Goal: Transaction & Acquisition: Purchase product/service

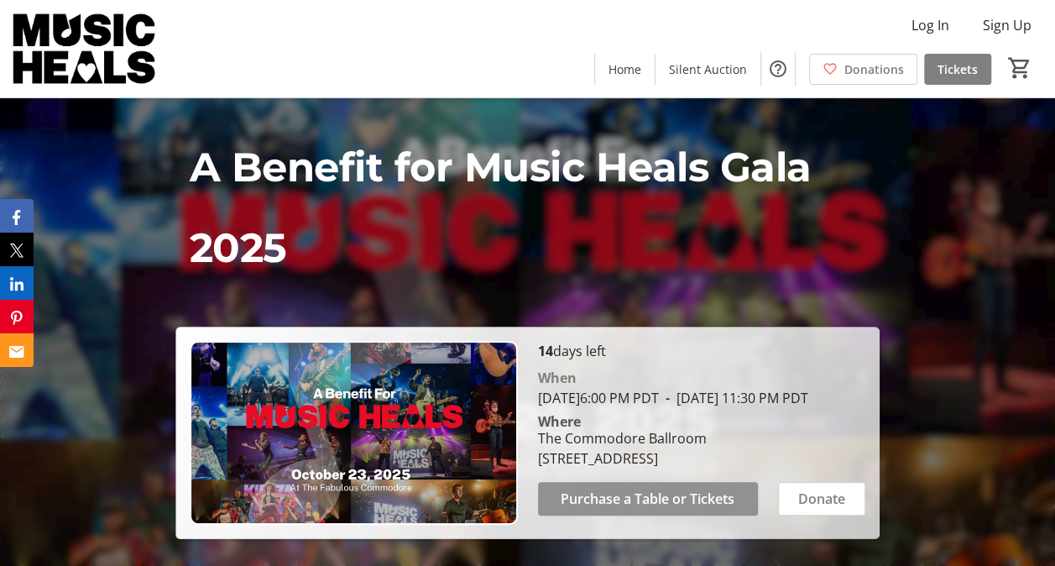
click at [620, 499] on span "Purchase a Table or Tickets" at bounding box center [648, 499] width 174 height 20
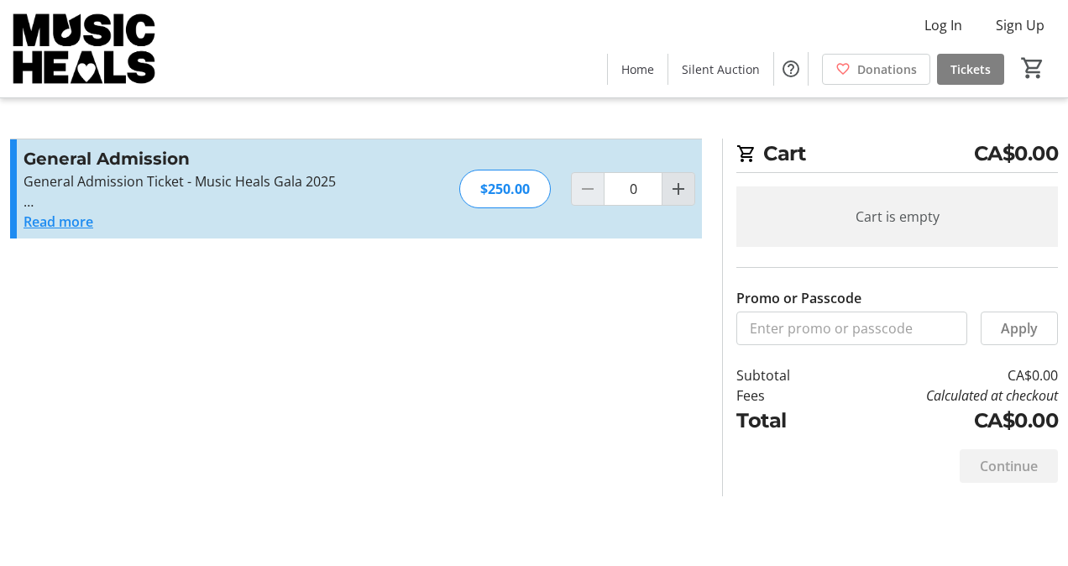
click at [675, 192] on mat-icon "Increment by one" at bounding box center [678, 189] width 20 height 20
type input "1"
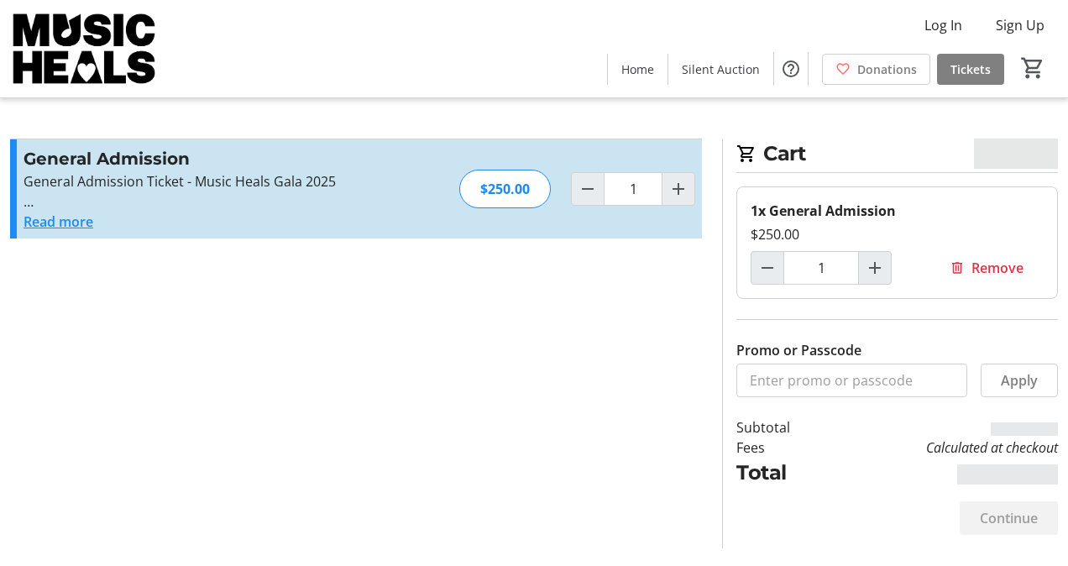
click at [65, 220] on button "Read more" at bounding box center [59, 222] width 70 height 20
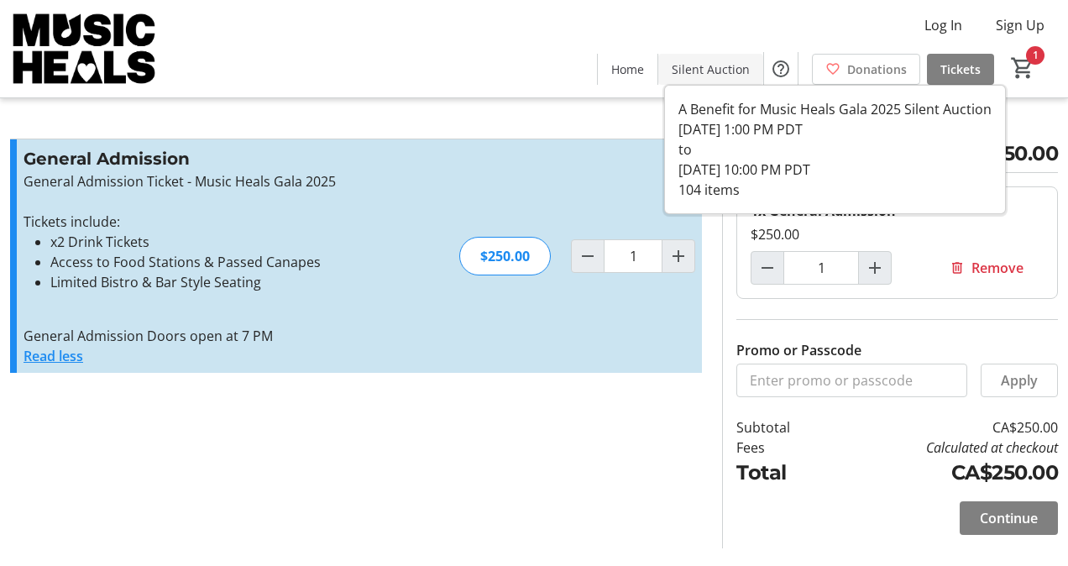
click at [730, 72] on span "Silent Auction" at bounding box center [711, 69] width 78 height 18
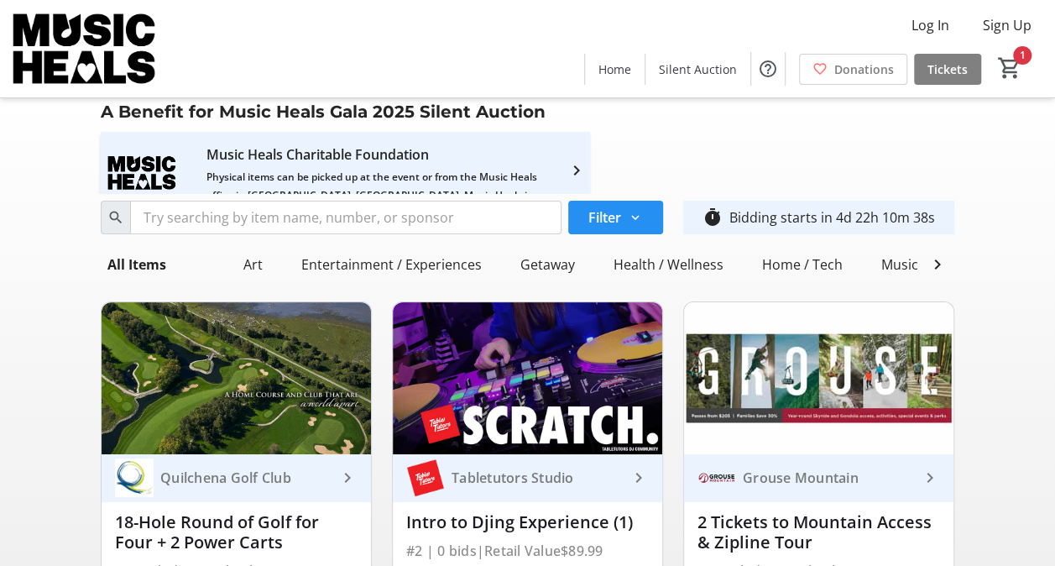
click at [624, 202] on span at bounding box center [615, 217] width 95 height 40
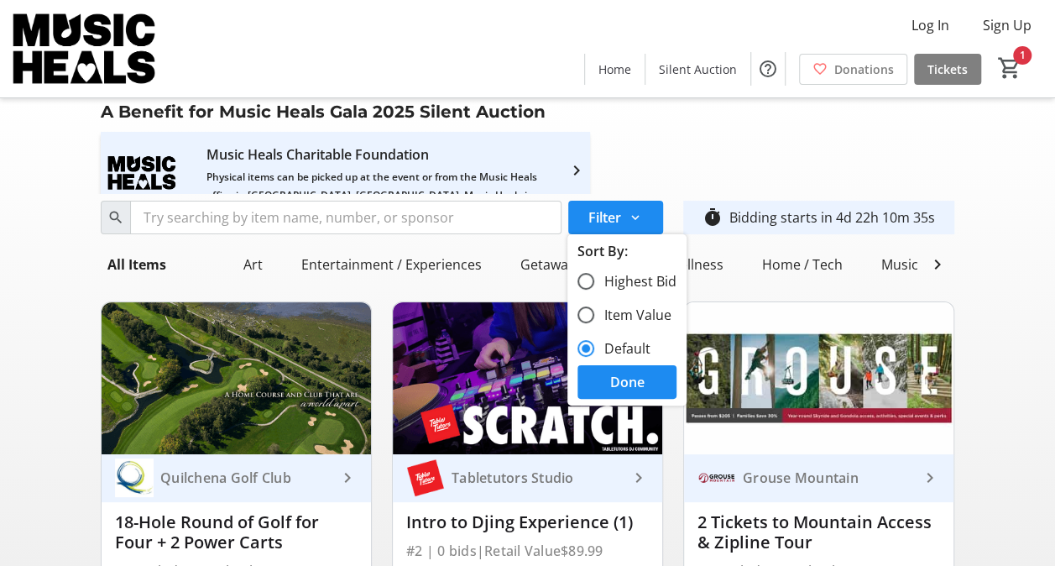
click at [1026, 158] on div "A Benefit for Music Heals Gala 2025 Silent Auction Music Heals Charitable Found…" at bounding box center [527, 146] width 1049 height 96
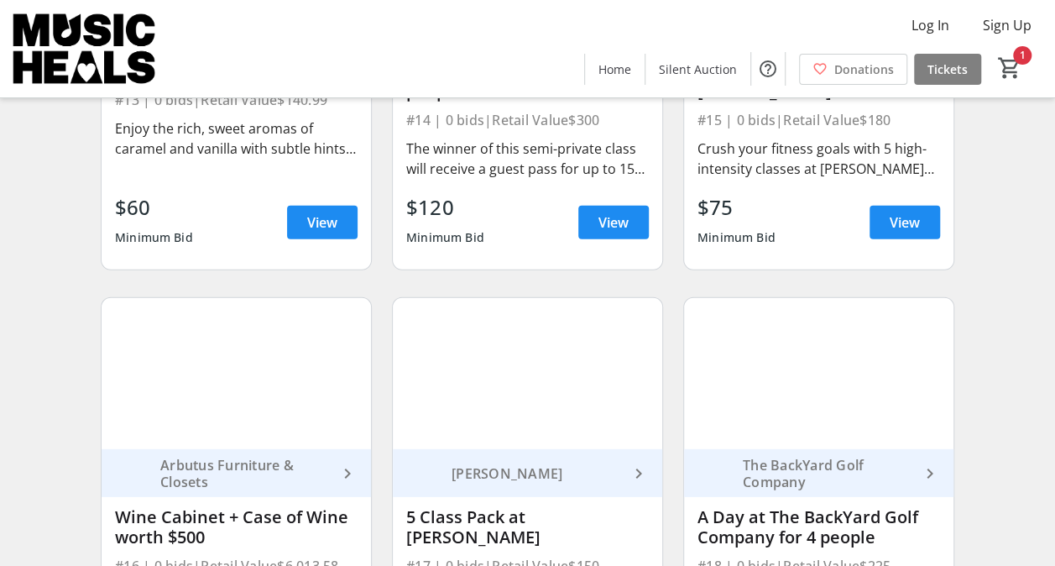
scroll to position [2240, 0]
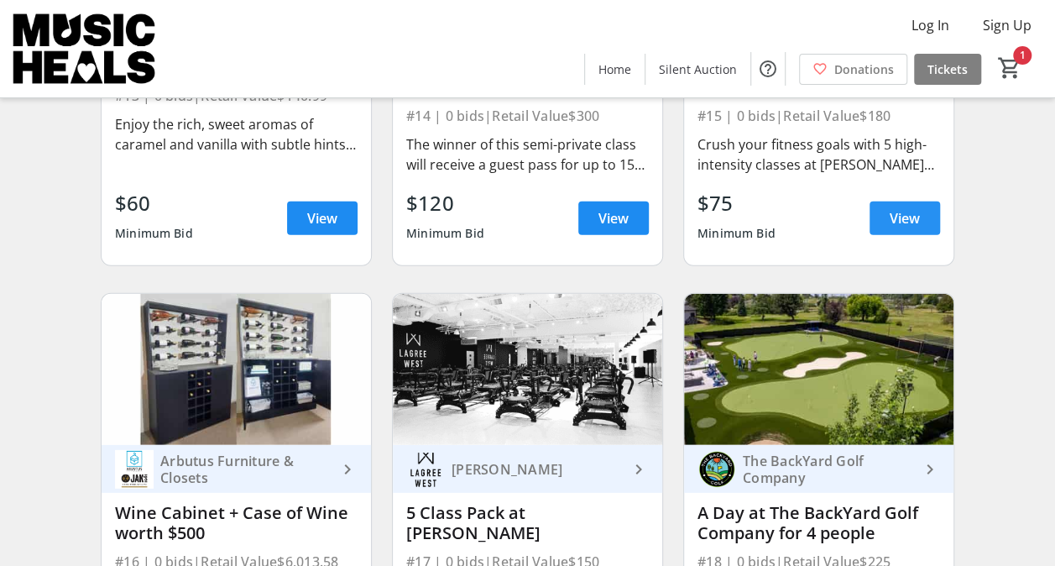
click at [914, 221] on span "View" at bounding box center [905, 218] width 30 height 20
click at [913, 227] on span "View" at bounding box center [905, 218] width 30 height 20
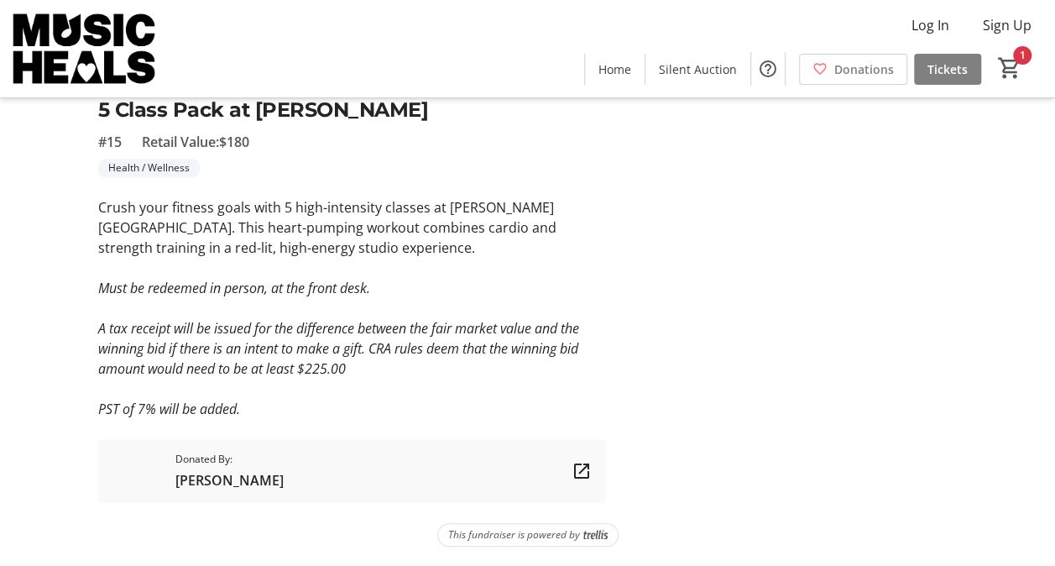
scroll to position [2, 0]
